Goal: Information Seeking & Learning: Learn about a topic

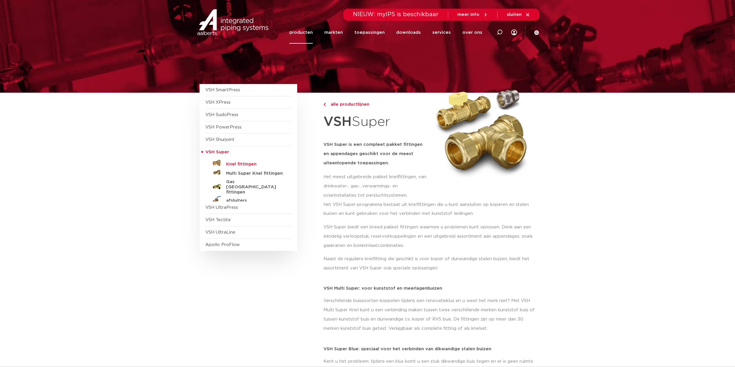
click at [239, 165] on h5 "Knel fittingen" at bounding box center [254, 164] width 57 height 5
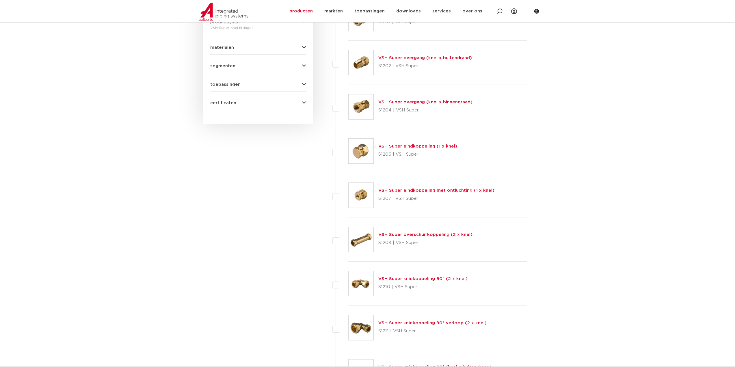
click at [365, 111] on img at bounding box center [360, 106] width 25 height 25
